Goal: Information Seeking & Learning: Learn about a topic

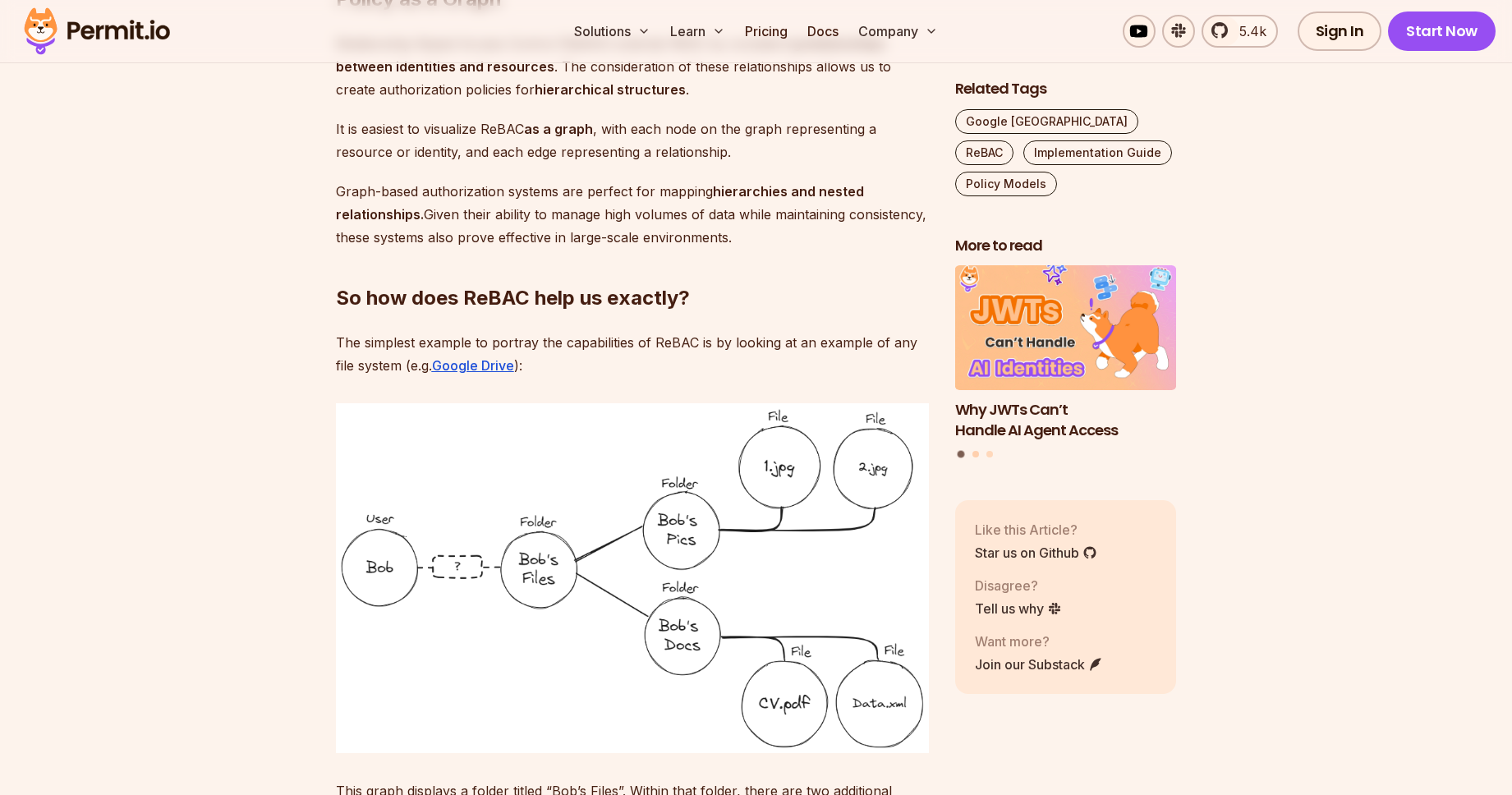
click at [977, 455] on button "Go to slide 2" at bounding box center [975, 454] width 6 height 6
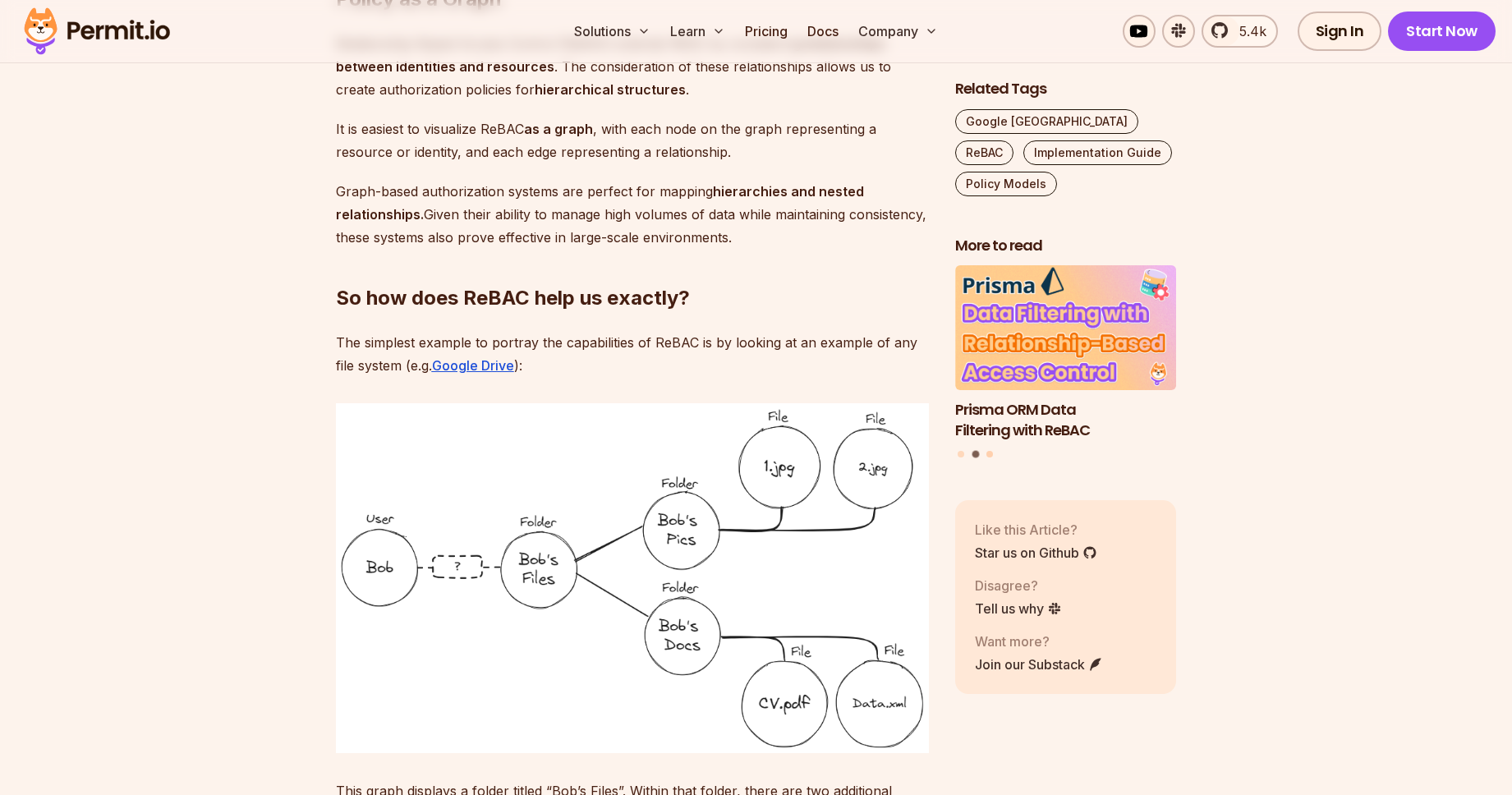
click at [988, 453] on button "Go to slide 3" at bounding box center [989, 454] width 6 height 6
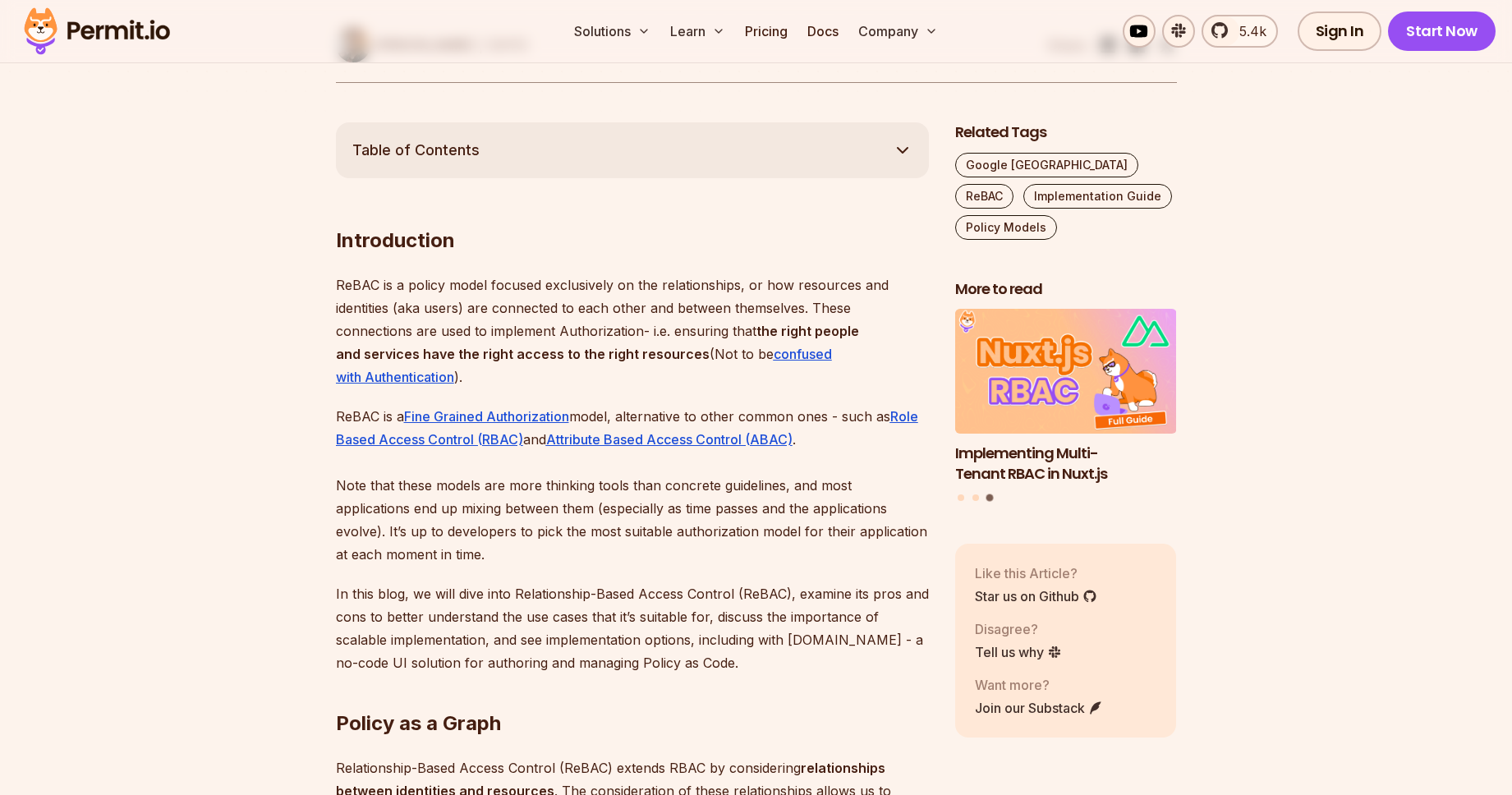
scroll to position [850, 0]
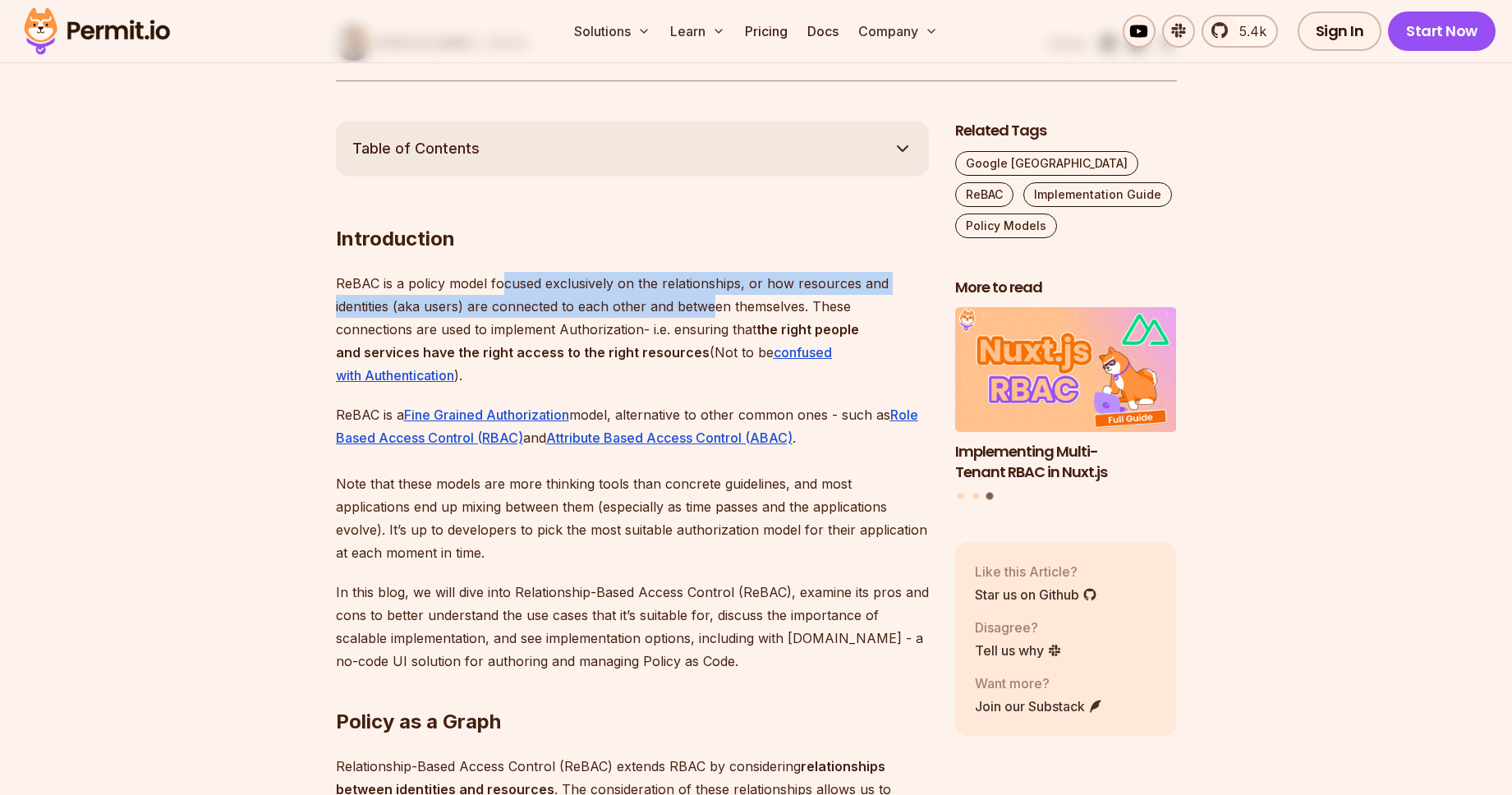
drag, startPoint x: 502, startPoint y: 285, endPoint x: 710, endPoint y: 300, distance: 208.5
click at [710, 300] on p "ReBAC is a policy model focused exclusively on the relationships, or how resour…" at bounding box center [632, 329] width 593 height 115
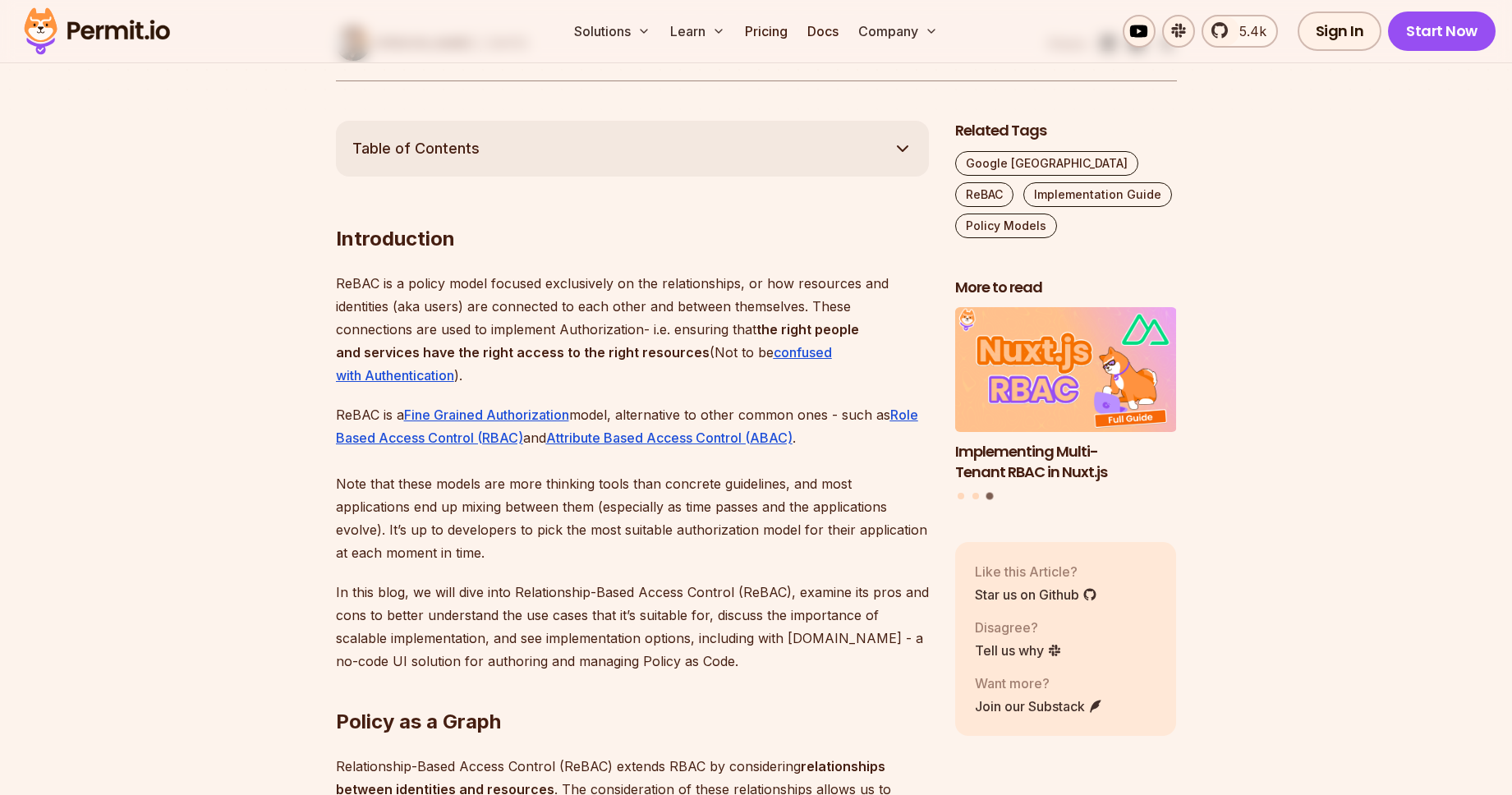
click at [536, 346] on strong "the right people and services have the right access to the right resources" at bounding box center [597, 341] width 524 height 40
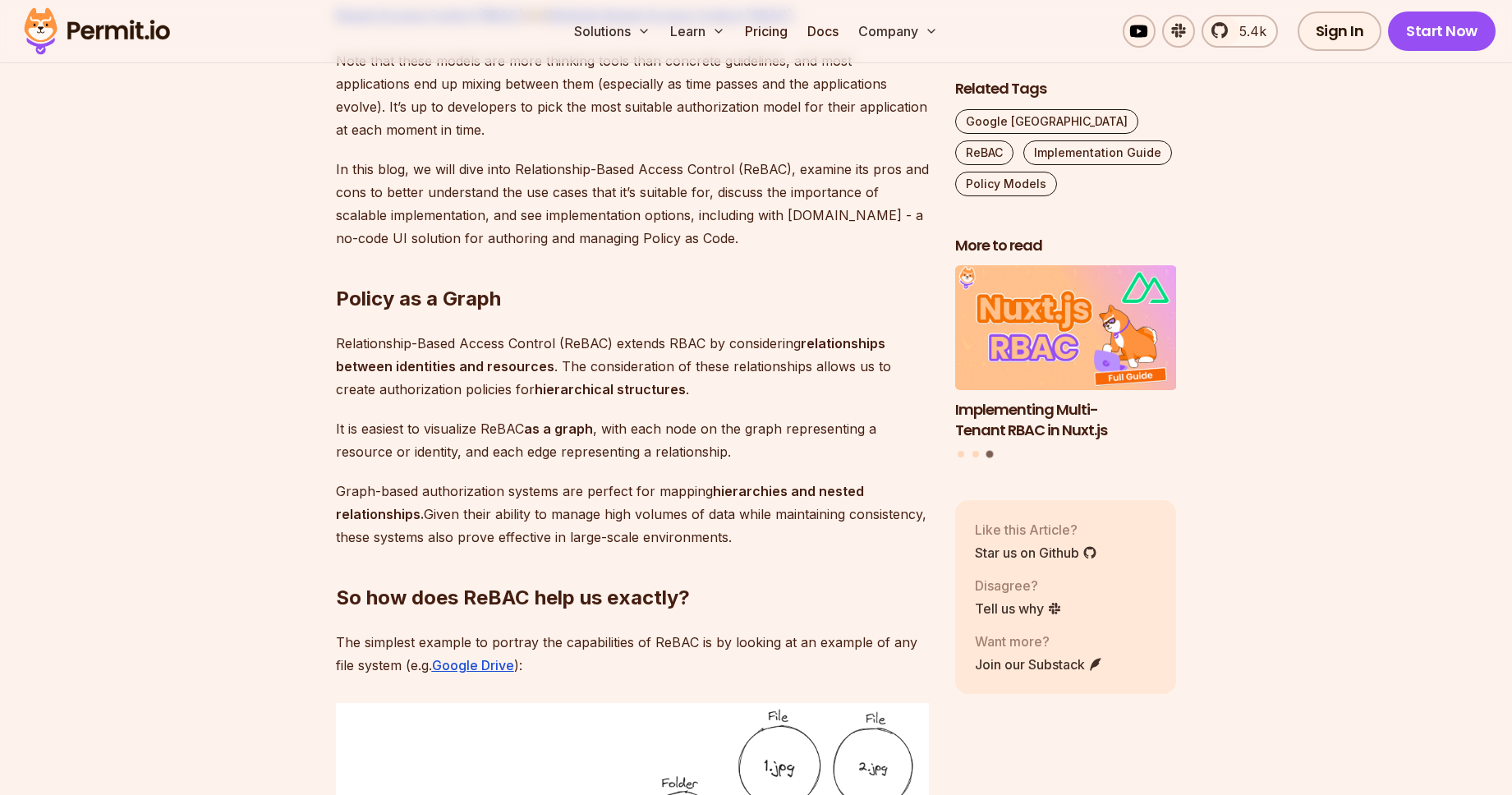
scroll to position [1274, 0]
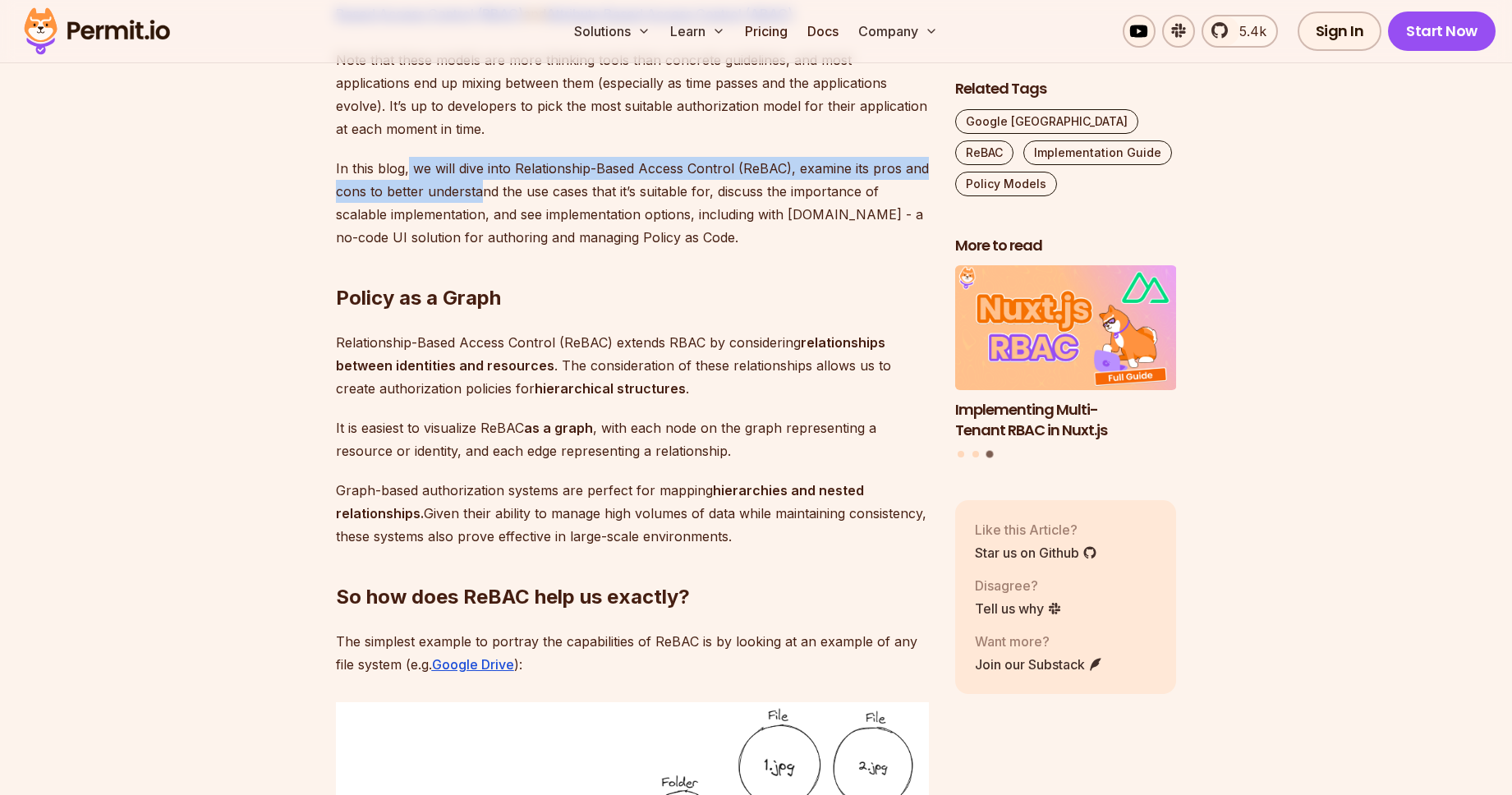
drag, startPoint x: 409, startPoint y: 163, endPoint x: 481, endPoint y: 183, distance: 74.7
click at [481, 183] on p "In this blog, we will dive into Relationship-Based Access Control (ReBAC), exam…" at bounding box center [632, 203] width 593 height 92
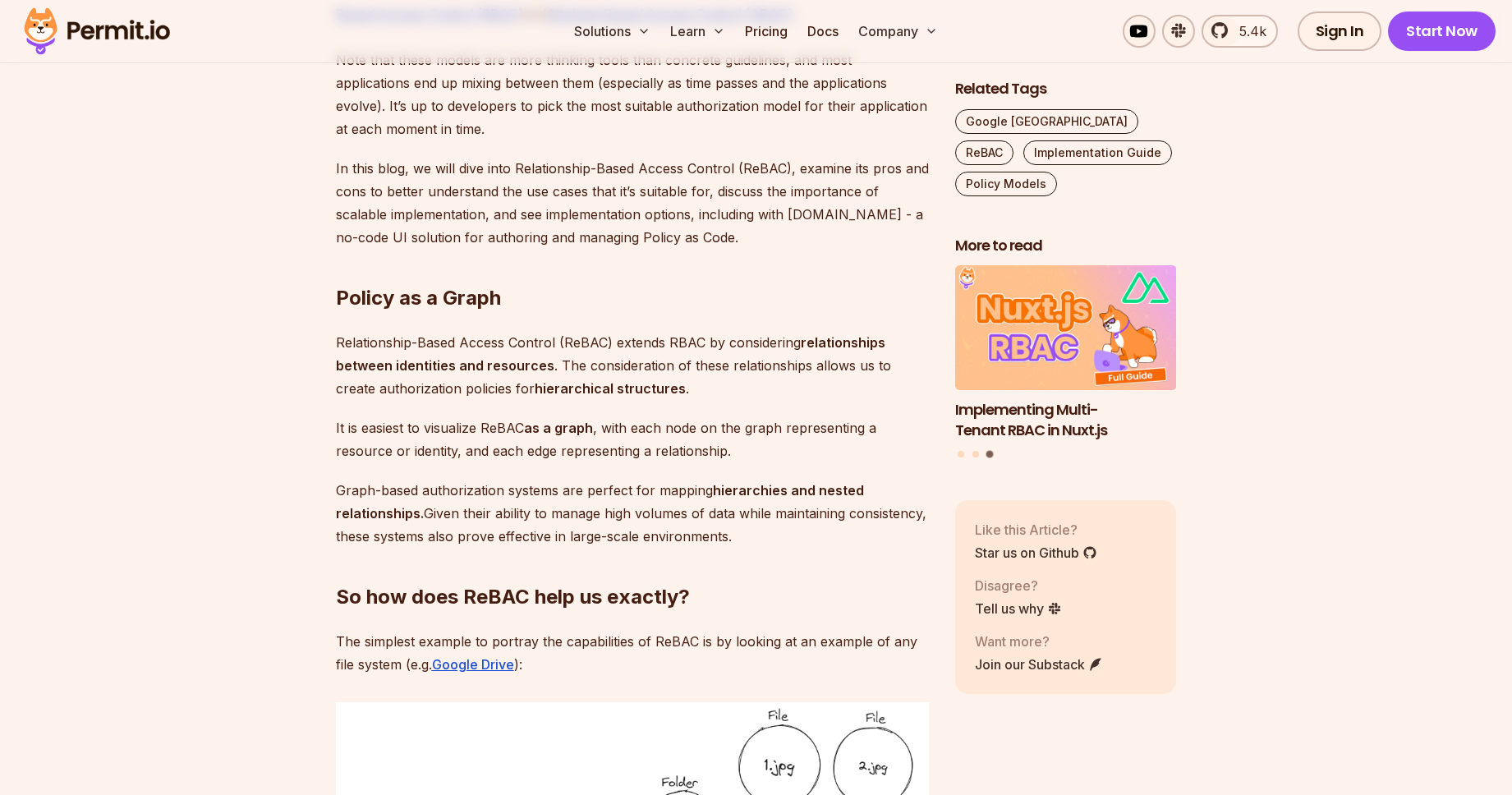
click at [499, 183] on p "In this blog, we will dive into Relationship-Based Access Control (ReBAC), exam…" at bounding box center [632, 203] width 593 height 92
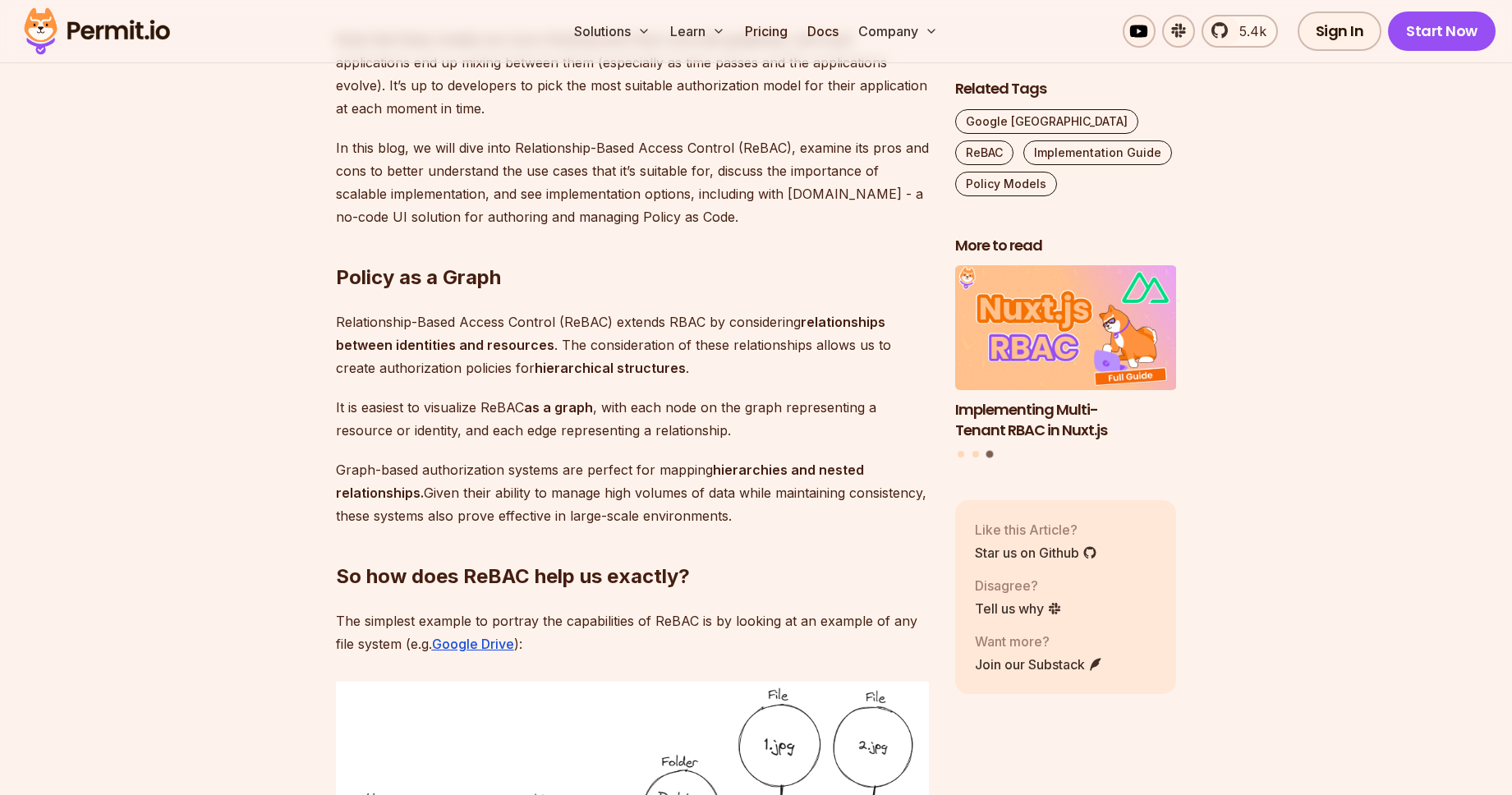
scroll to position [1296, 0]
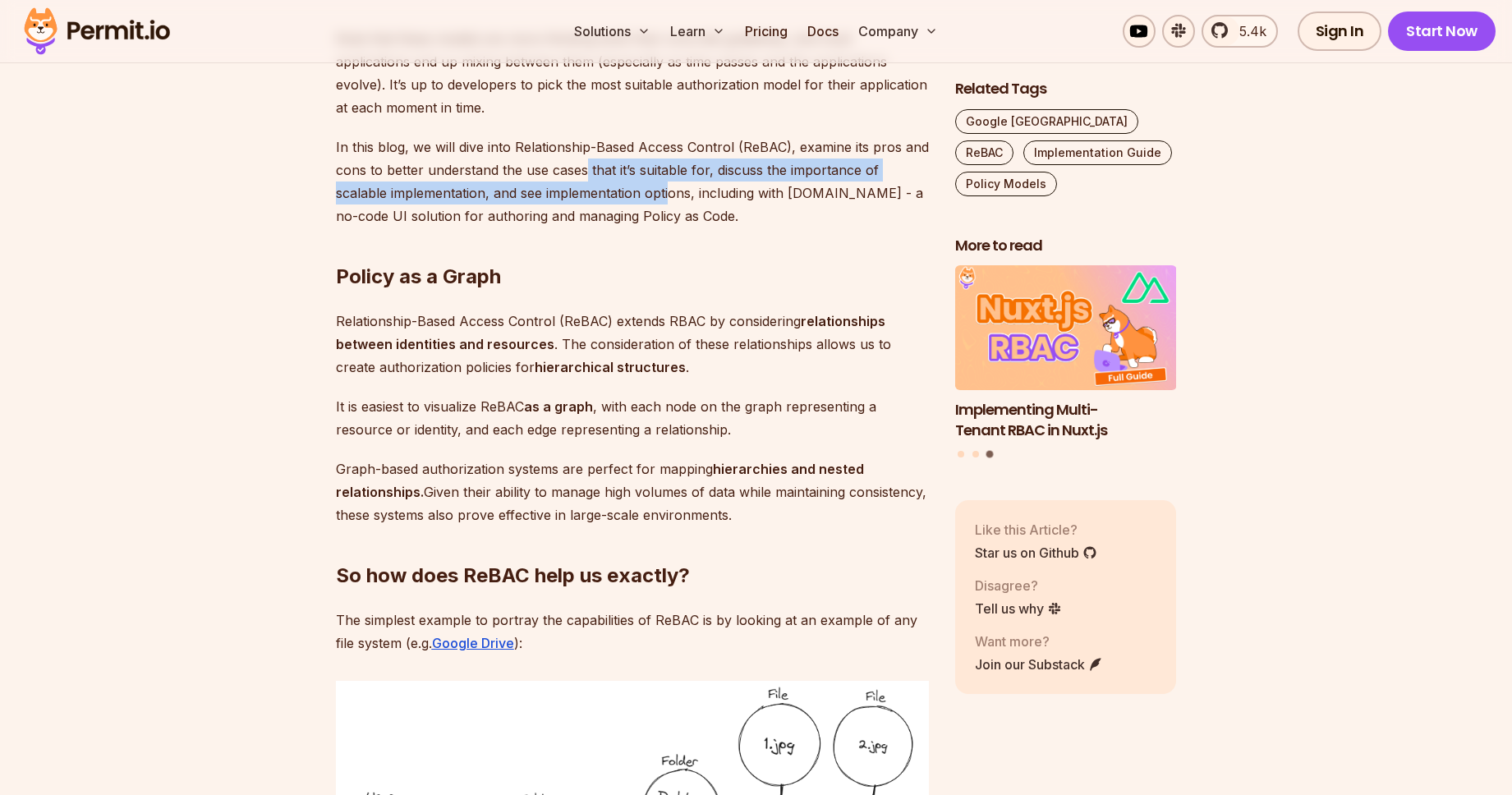
drag, startPoint x: 671, startPoint y: 188, endPoint x: 588, endPoint y: 158, distance: 88.3
click at [588, 158] on p "In this blog, we will dive into Relationship-Based Access Control (ReBAC), exam…" at bounding box center [632, 181] width 593 height 92
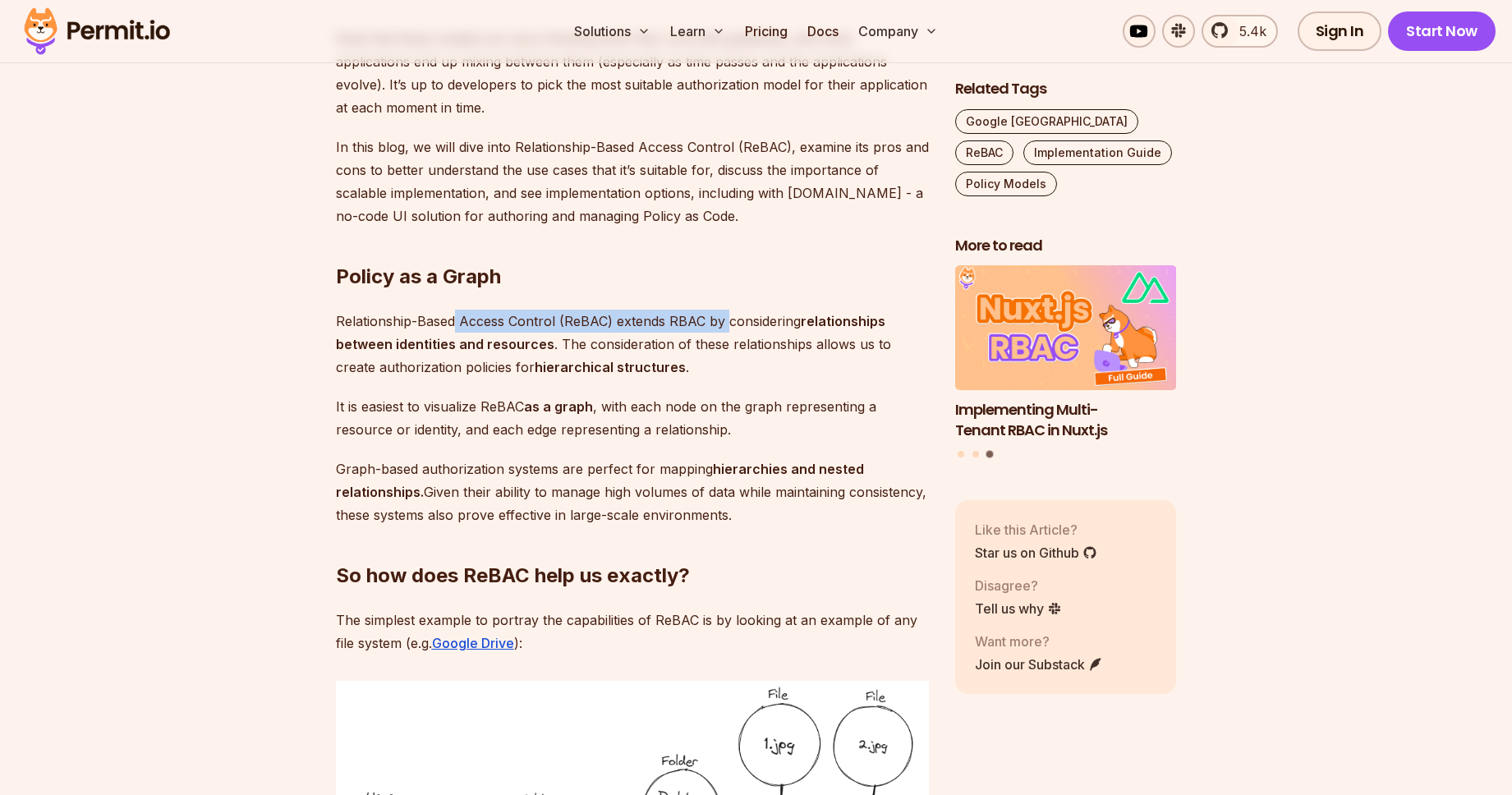
drag, startPoint x: 457, startPoint y: 322, endPoint x: 727, endPoint y: 306, distance: 270.5
click at [725, 322] on p "Relationship-Based Access Control (ReBAC) extends RBAC by considering relations…" at bounding box center [632, 344] width 593 height 69
click at [673, 314] on p "Relationship-Based Access Control (ReBAC) extends RBAC by considering relations…" at bounding box center [632, 344] width 593 height 69
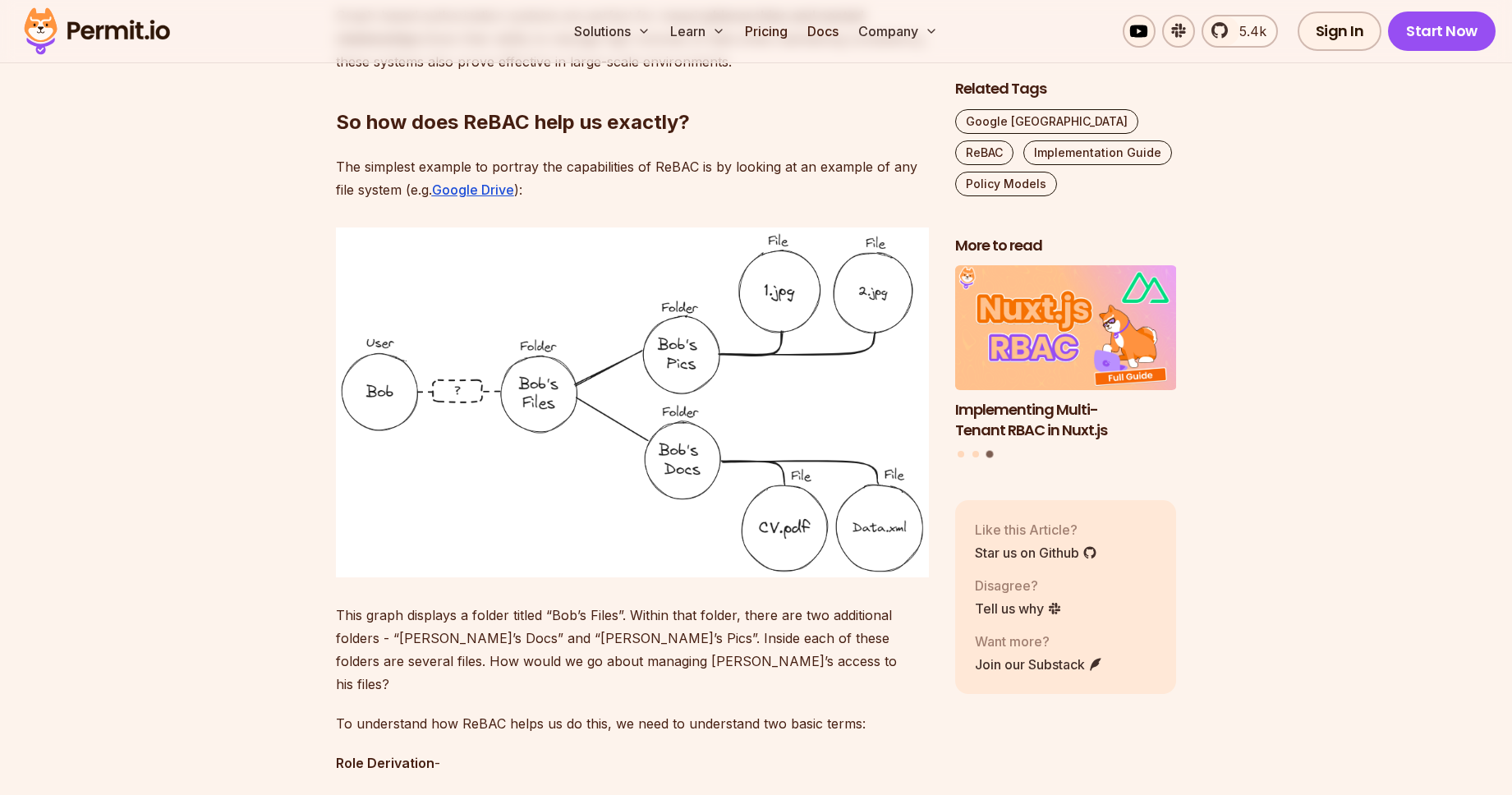
scroll to position [1751, 0]
drag, startPoint x: 552, startPoint y: 624, endPoint x: 636, endPoint y: 624, distance: 84.0
click at [636, 624] on p "This graph displays a folder titled “Bob’s Files”. Within that folder, there ar…" at bounding box center [632, 647] width 593 height 92
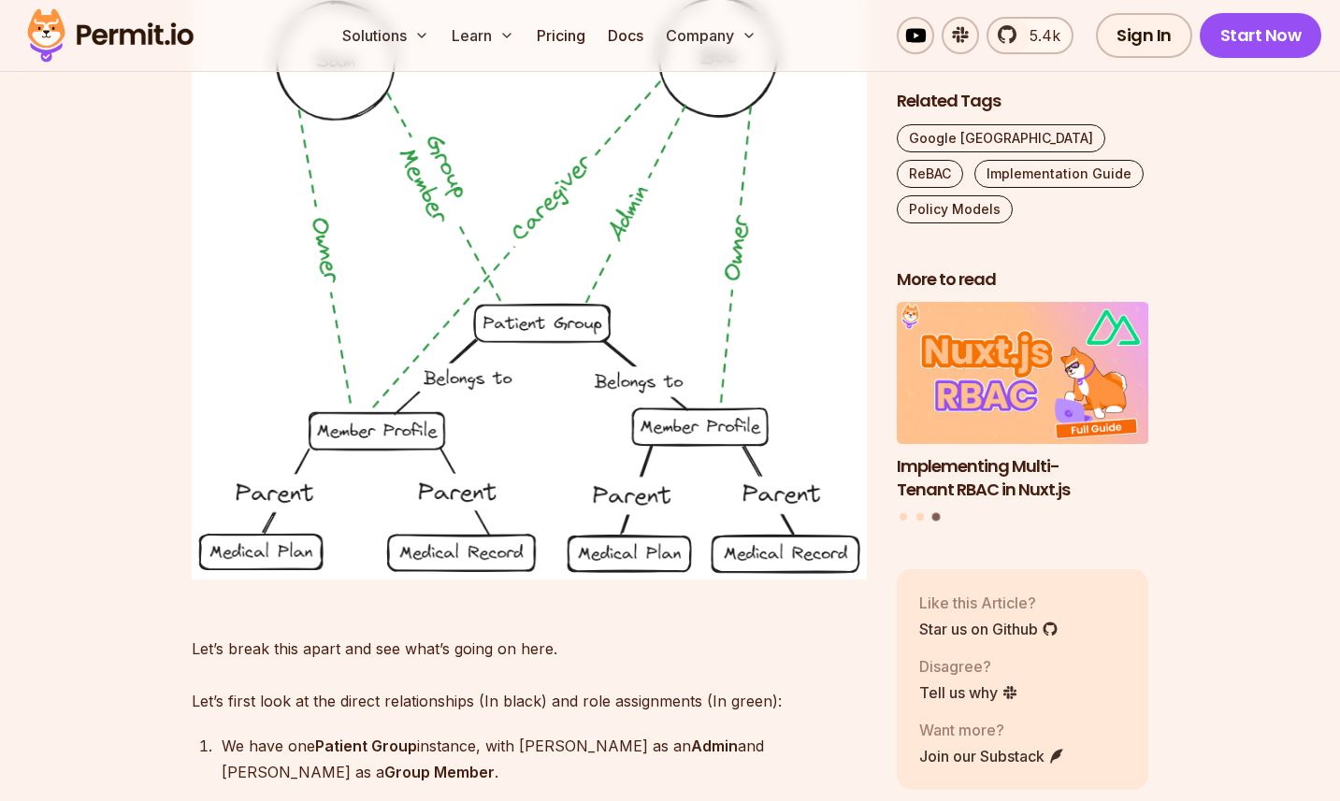
scroll to position [11566, 0]
